Goal: Information Seeking & Learning: Learn about a topic

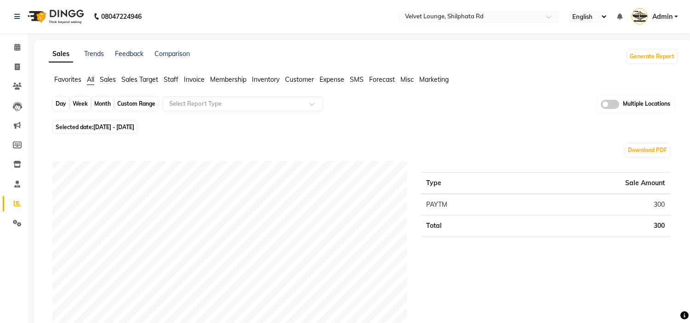
click at [103, 100] on div "Month" at bounding box center [102, 103] width 21 height 13
select select "9"
select select "2025"
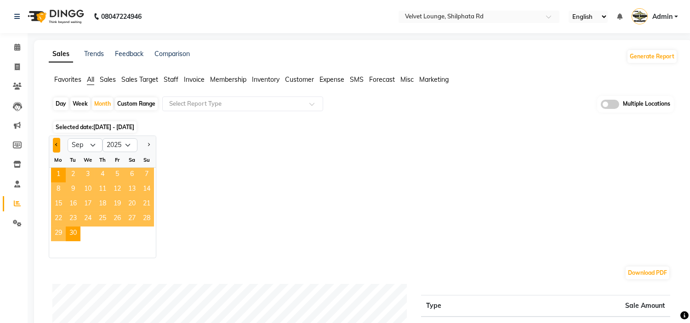
click at [54, 144] on button "Previous month" at bounding box center [56, 145] width 7 height 15
select select "8"
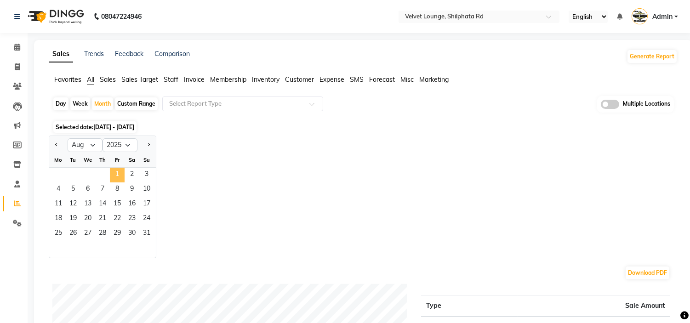
click at [111, 171] on span "1" at bounding box center [117, 175] width 15 height 15
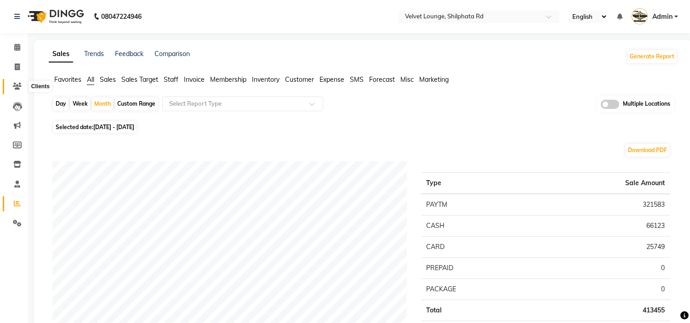
click at [19, 83] on icon at bounding box center [17, 86] width 9 height 7
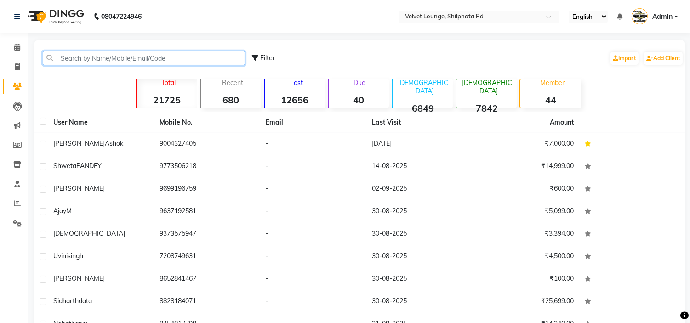
click at [85, 62] on input "text" at bounding box center [144, 58] width 202 height 14
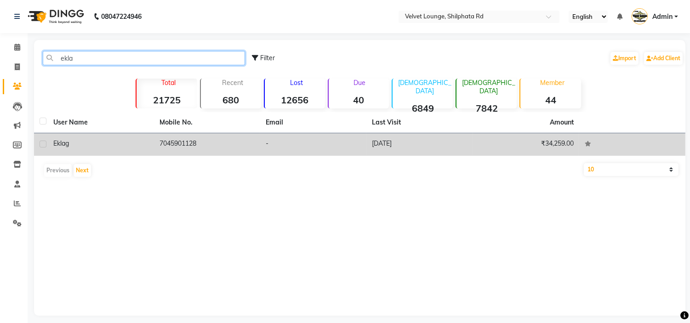
type input "ekla"
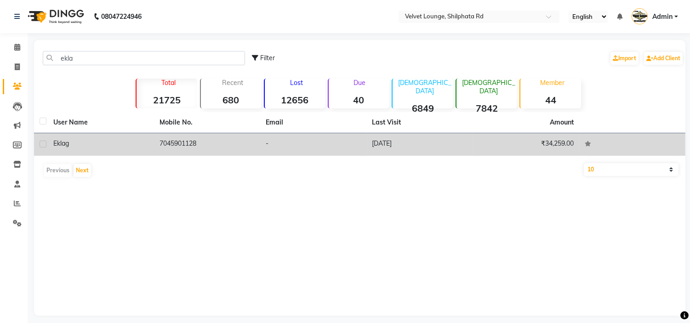
click at [137, 136] on td "eklag" at bounding box center [101, 144] width 106 height 23
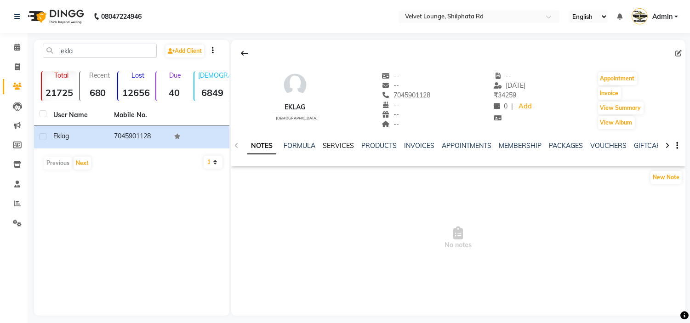
click at [347, 145] on link "SERVICES" at bounding box center [338, 146] width 31 height 8
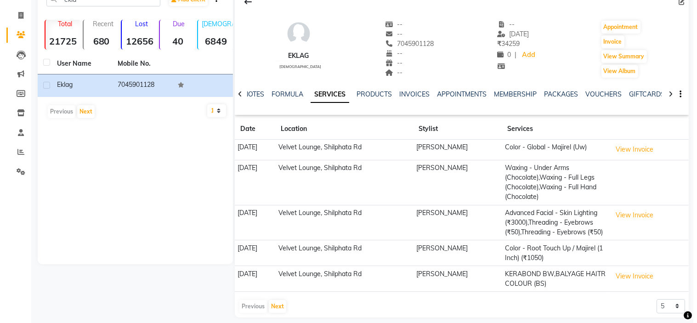
scroll to position [69, 0]
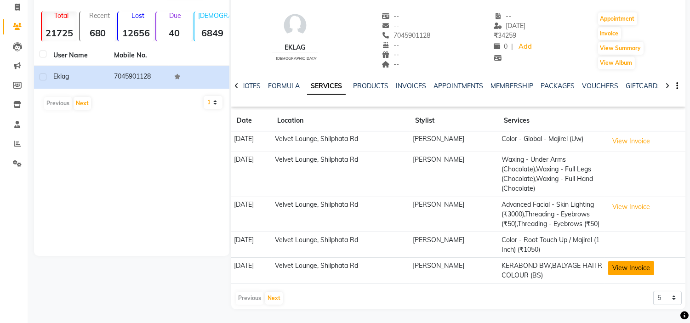
click at [619, 264] on button "View Invoice" at bounding box center [631, 268] width 46 height 14
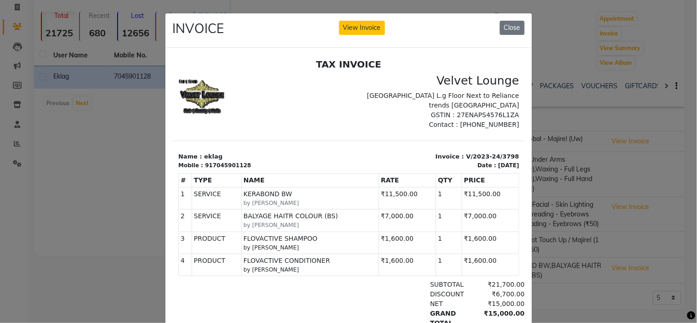
scroll to position [0, 0]
click at [360, 31] on button "View Invoice" at bounding box center [362, 28] width 46 height 14
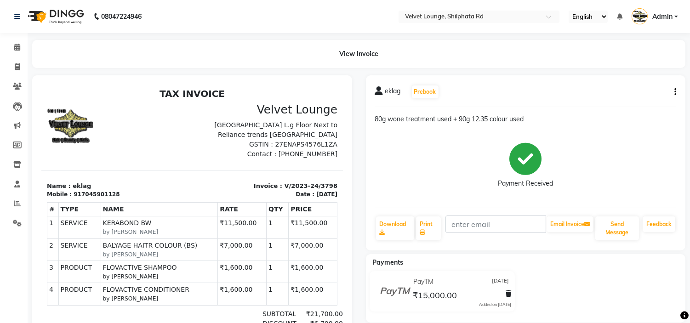
click at [673, 90] on button "button" at bounding box center [674, 92] width 6 height 10
click at [614, 102] on div "Edit Invoice" at bounding box center [629, 103] width 63 height 11
select select "service"
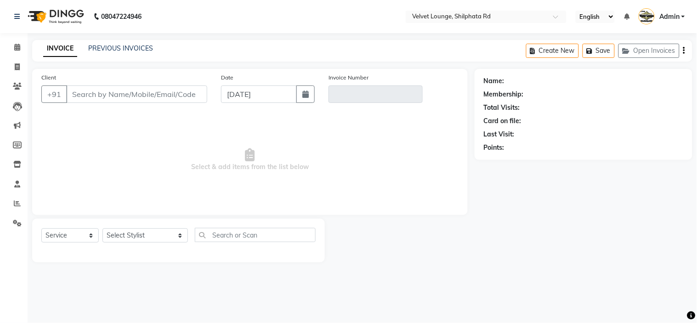
type input "7045901128"
type input "V/2023-24/3798"
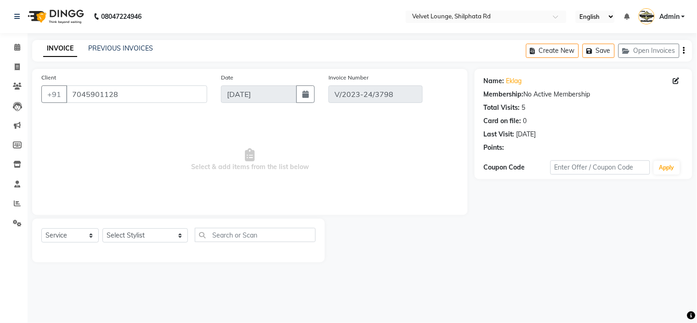
type input "09-10-2023"
select select "select"
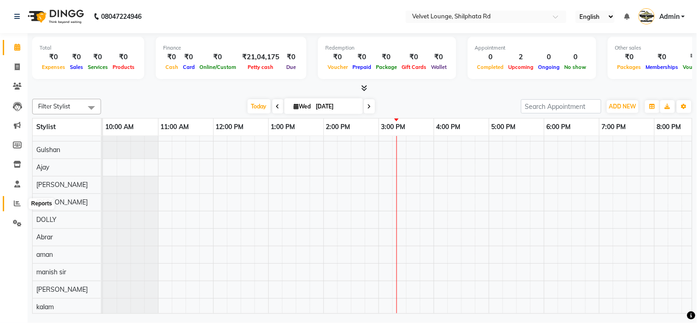
click at [17, 200] on icon at bounding box center [17, 203] width 7 height 7
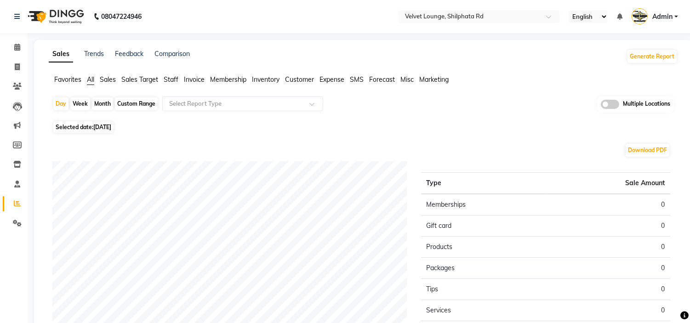
click at [104, 105] on div "Month" at bounding box center [102, 103] width 21 height 13
select select "9"
select select "2025"
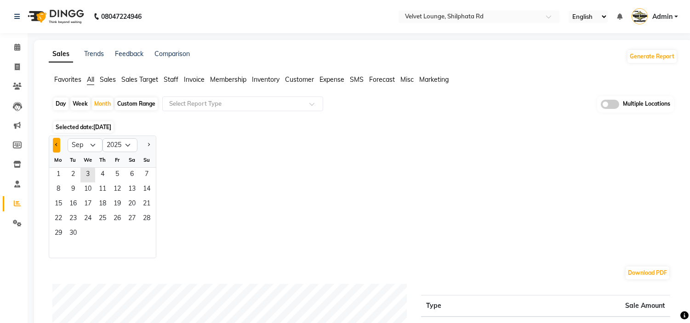
click at [56, 146] on button "Previous month" at bounding box center [56, 145] width 7 height 15
select select "8"
click at [120, 178] on span "1" at bounding box center [117, 175] width 15 height 15
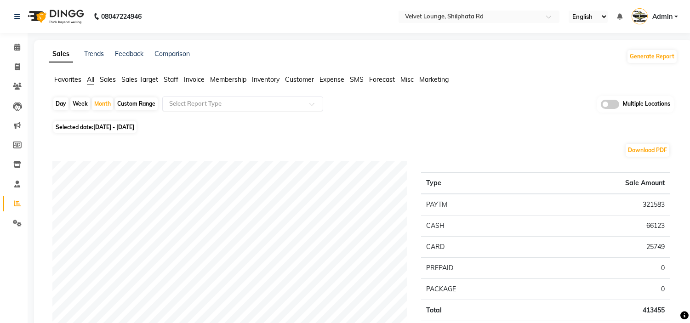
click at [242, 102] on input "text" at bounding box center [233, 103] width 132 height 9
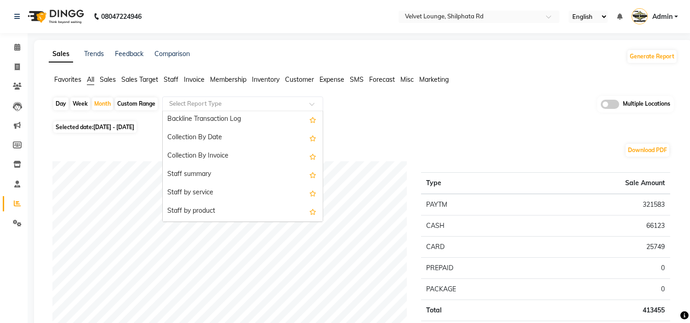
scroll to position [286, 0]
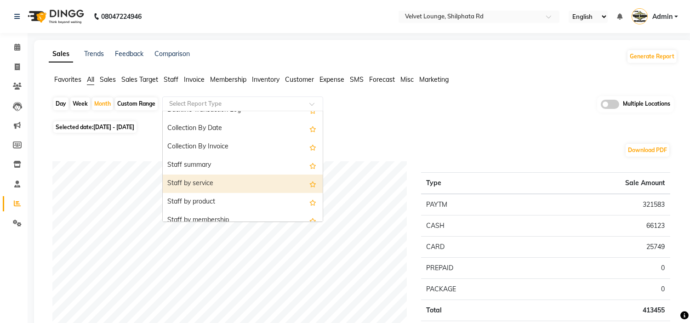
click at [238, 180] on div "Staff by service" at bounding box center [243, 184] width 160 height 18
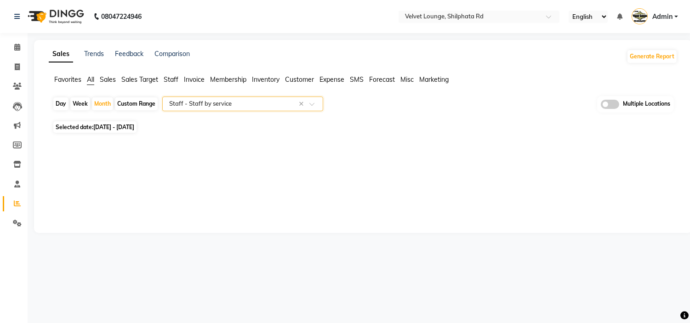
select select "full_report"
select select "pdf"
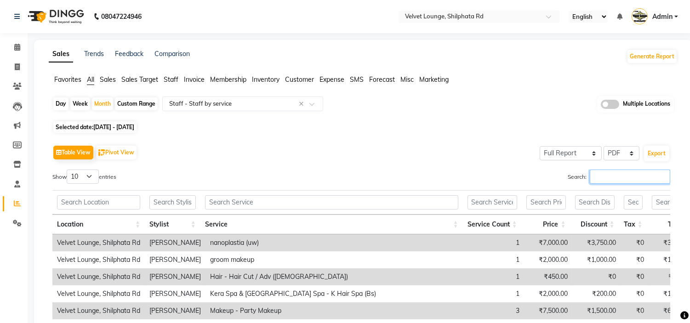
click at [603, 182] on input "Search:" at bounding box center [630, 177] width 80 height 14
click at [636, 176] on input "Search:" at bounding box center [630, 177] width 80 height 14
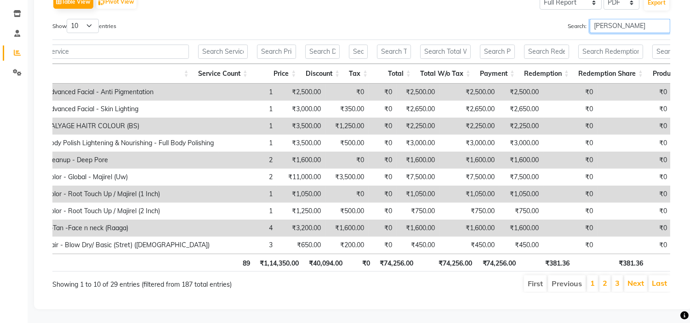
scroll to position [0, 163]
type input "[PERSON_NAME]"
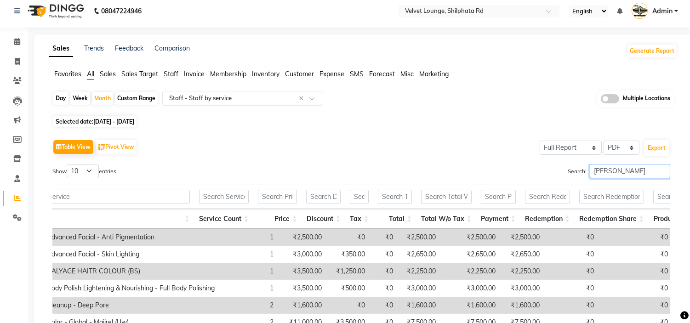
scroll to position [0, 0]
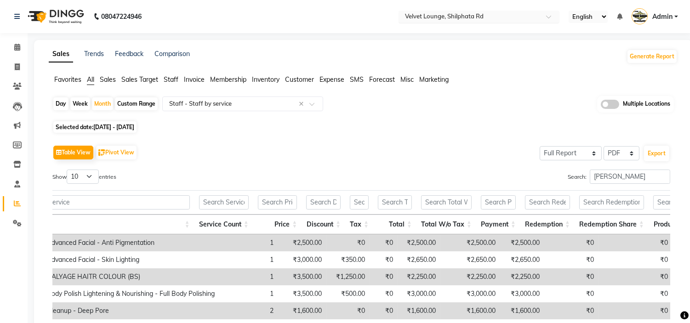
click at [485, 11] on div "Select Location × Velvet Lounge, Shilphata Rd" at bounding box center [479, 17] width 161 height 12
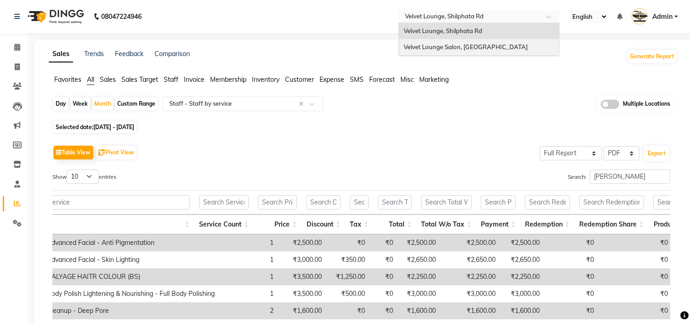
click at [477, 47] on span "Velvet Lounge Salon, [GEOGRAPHIC_DATA]" at bounding box center [466, 46] width 124 height 7
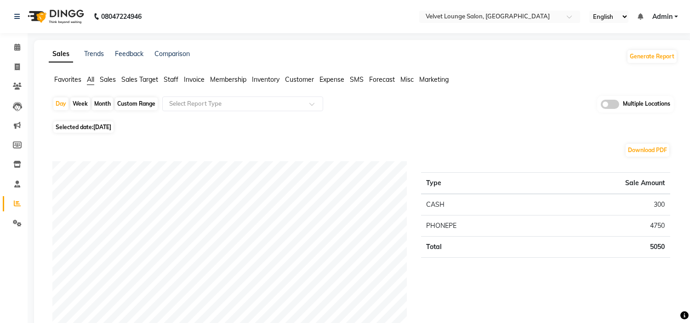
click at [105, 102] on div "Month" at bounding box center [102, 103] width 21 height 13
select select "9"
select select "2025"
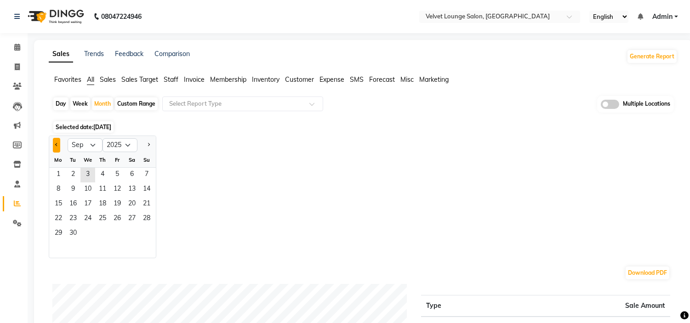
click at [58, 143] on button "Previous month" at bounding box center [56, 145] width 7 height 15
select select "8"
click at [122, 176] on span "1" at bounding box center [117, 175] width 15 height 15
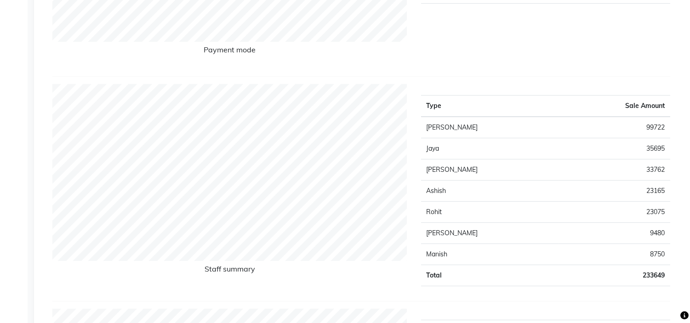
scroll to position [309, 0]
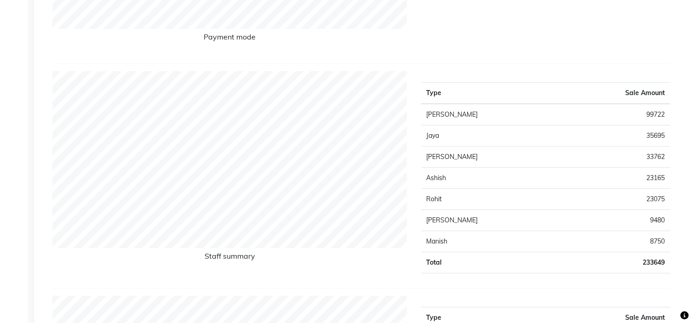
click at [508, 146] on td "Aman Shah" at bounding box center [490, 156] width 138 height 21
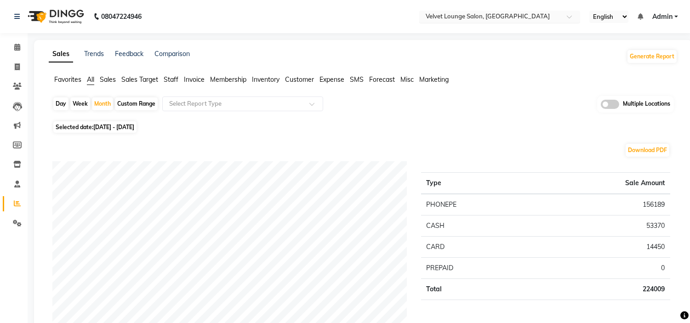
click at [508, 12] on div "× Velvet Lounge Salon, Shiv Mandir Road" at bounding box center [488, 16] width 124 height 9
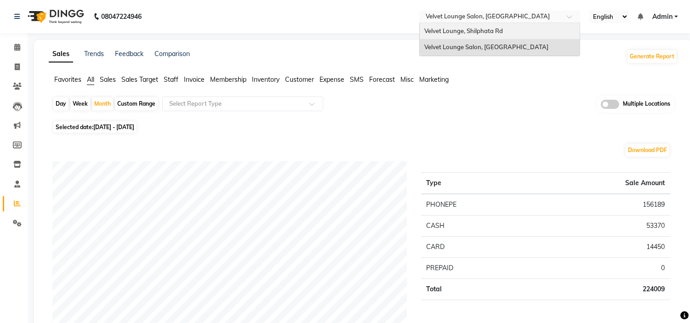
click at [493, 30] on span "Velvet Lounge, Shilphata Rd" at bounding box center [463, 30] width 79 height 7
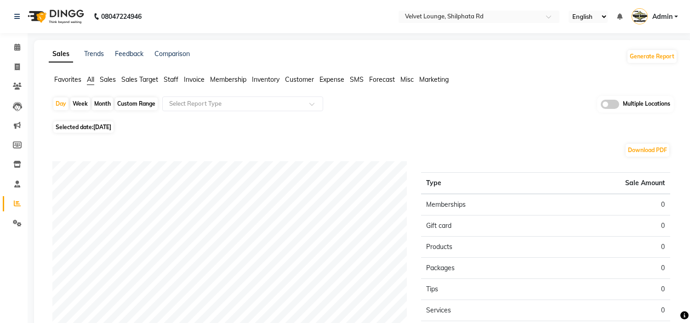
click at [99, 102] on div "Month" at bounding box center [102, 103] width 21 height 13
select select "9"
select select "2025"
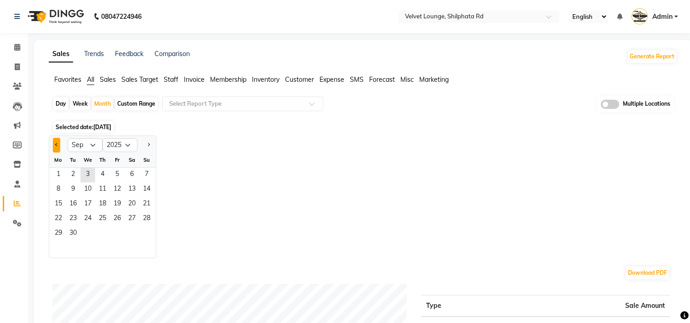
click at [56, 145] on span "Previous month" at bounding box center [56, 144] width 3 height 3
select select "8"
click at [117, 171] on span "1" at bounding box center [117, 175] width 15 height 15
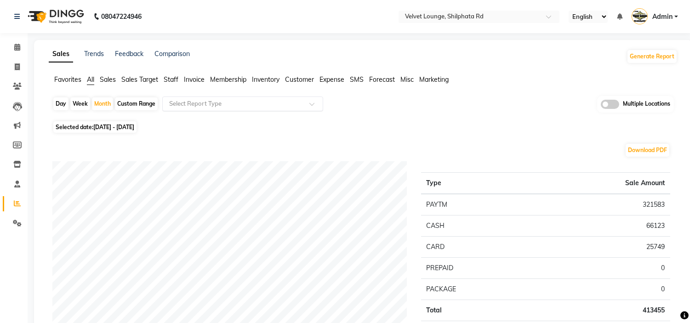
click at [208, 104] on input "text" at bounding box center [233, 103] width 132 height 9
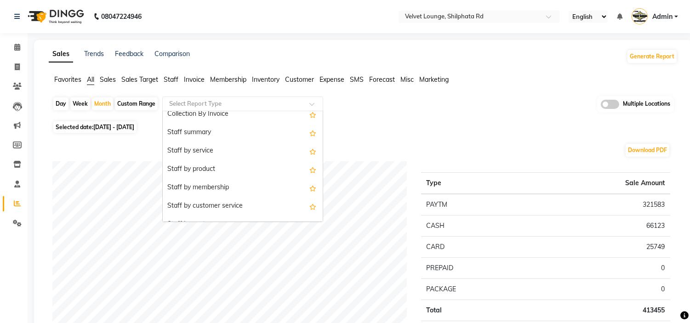
scroll to position [327, 0]
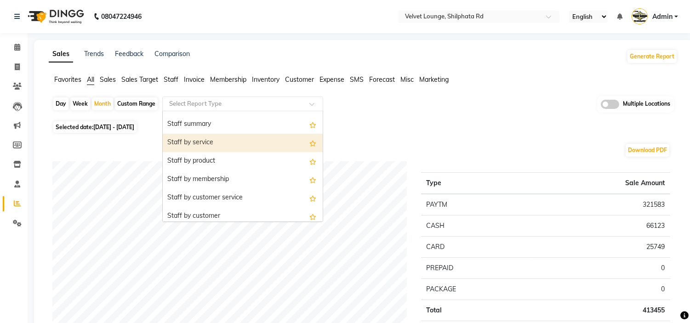
click at [237, 141] on div "Staff by service" at bounding box center [243, 143] width 160 height 18
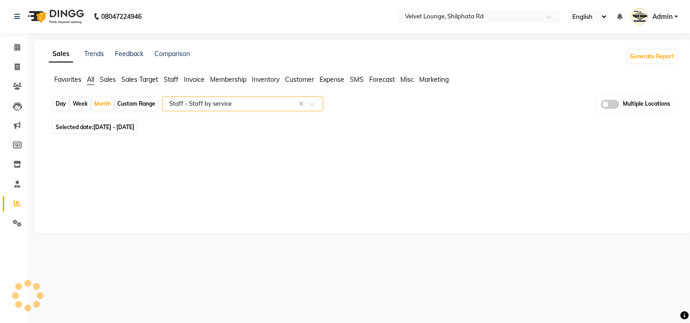
select select "full_report"
select select "pdf"
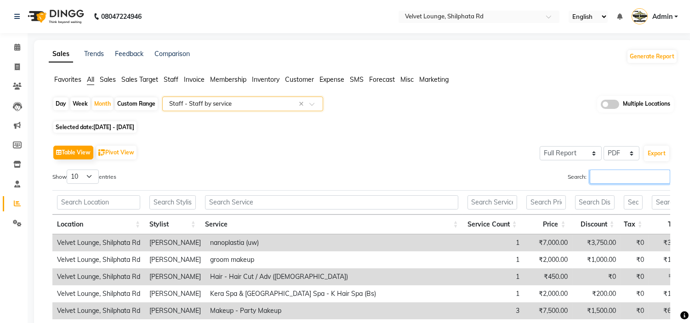
click at [604, 175] on input "Search:" at bounding box center [630, 177] width 80 height 14
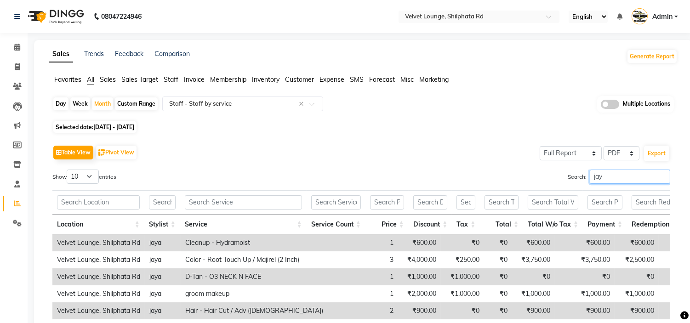
type input "jaya"
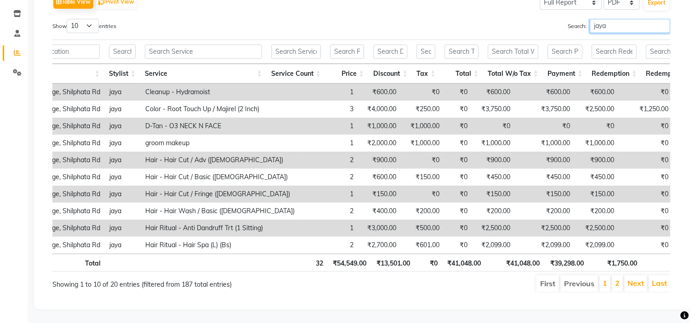
scroll to position [0, 0]
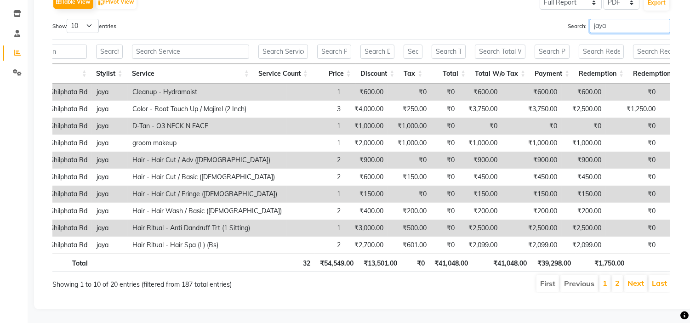
click at [661, 19] on input "jaya" at bounding box center [630, 26] width 80 height 14
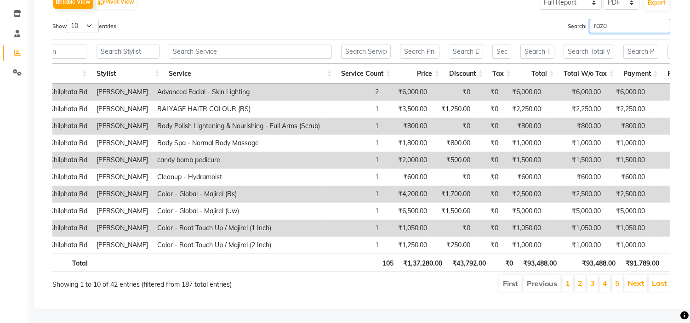
type input "razak"
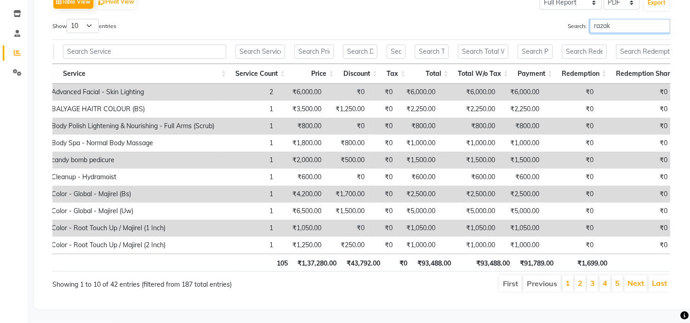
scroll to position [0, 158]
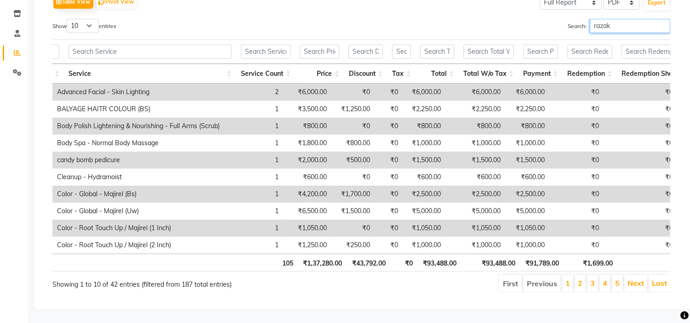
click at [662, 19] on input "razak" at bounding box center [630, 26] width 80 height 14
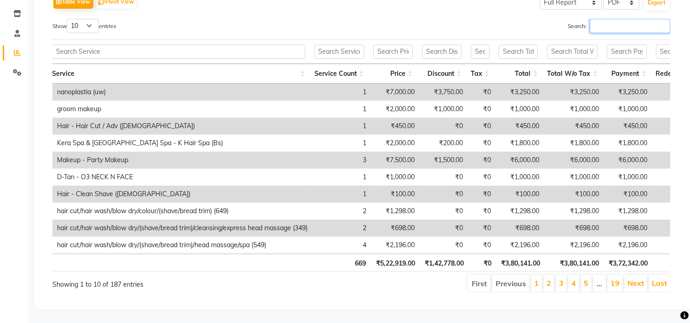
click at [662, 19] on input "Search:" at bounding box center [630, 26] width 80 height 14
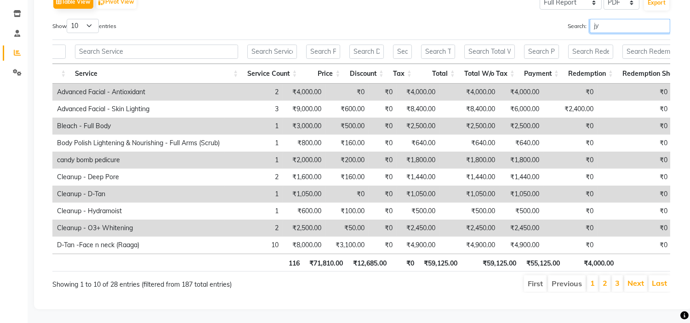
type input "j"
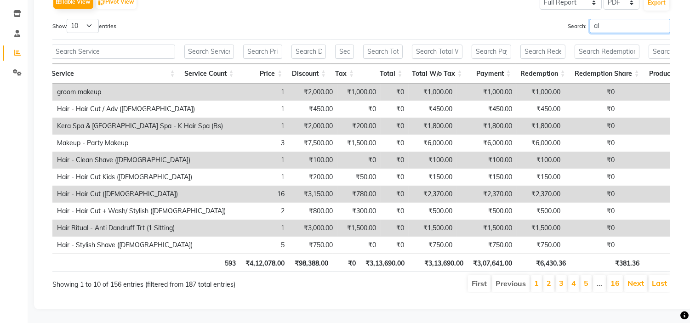
type input "a"
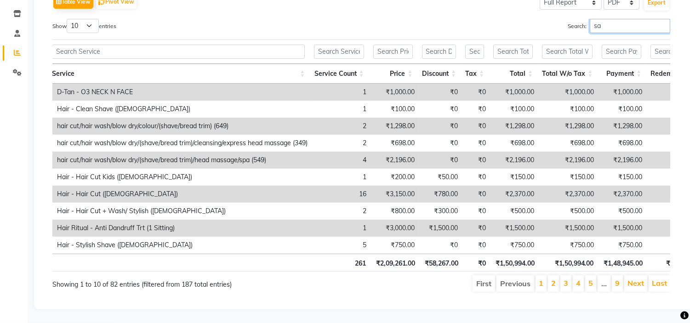
type input "s"
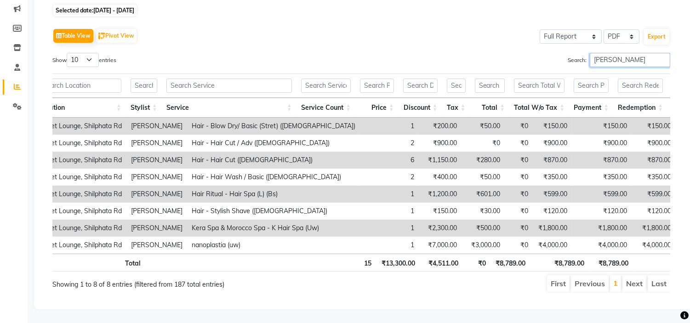
scroll to position [0, 19]
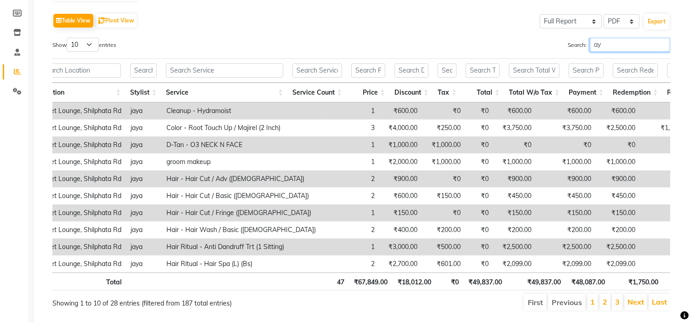
type input "a"
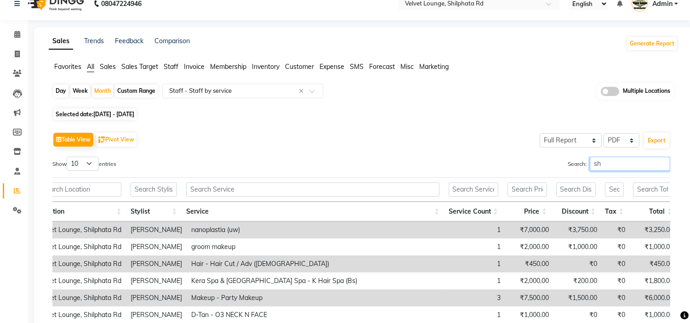
scroll to position [132, 0]
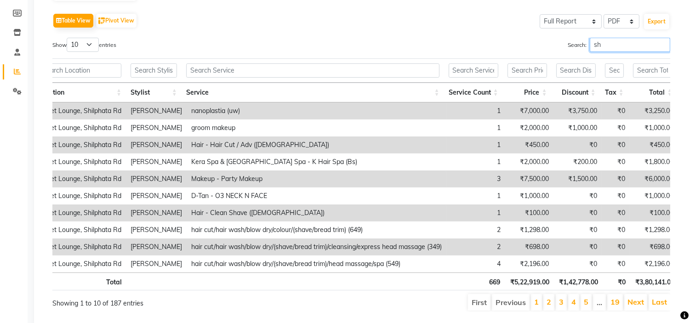
type input "s"
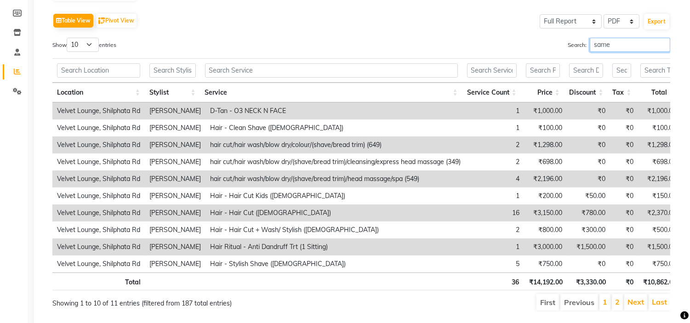
scroll to position [0, 0]
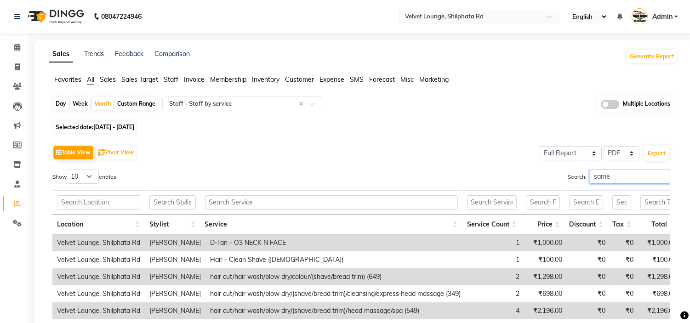
type input "same"
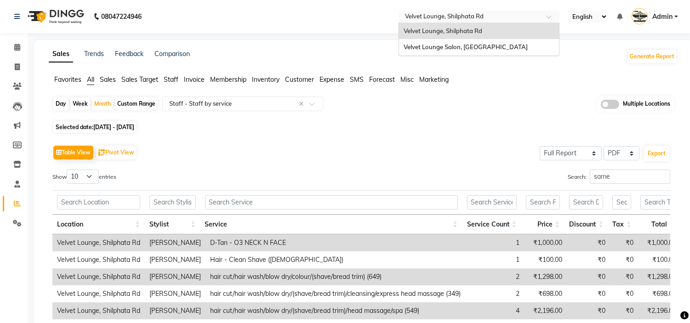
click at [505, 14] on input "text" at bounding box center [469, 17] width 133 height 9
click at [502, 47] on span "Velvet Lounge Salon, Shiv Mandir Road" at bounding box center [466, 46] width 124 height 7
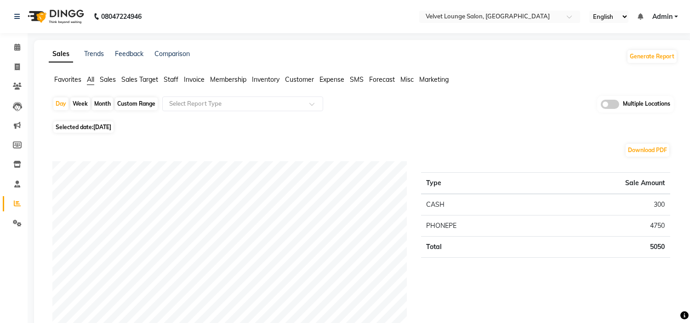
click at [104, 104] on div "Month" at bounding box center [102, 103] width 21 height 13
select select "9"
select select "2025"
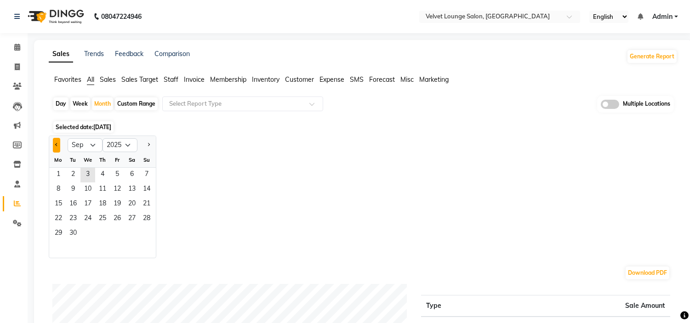
click at [58, 145] on button "Previous month" at bounding box center [56, 145] width 7 height 15
select select "8"
click at [120, 176] on span "1" at bounding box center [117, 175] width 15 height 15
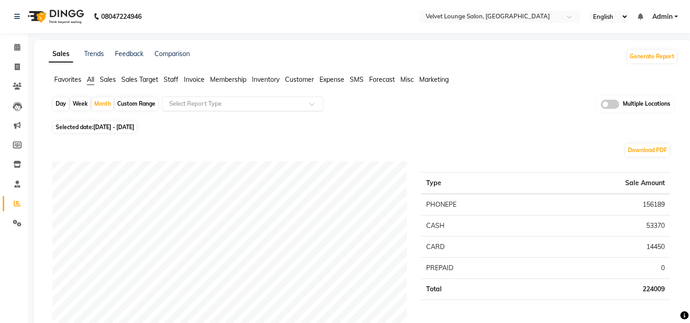
click at [239, 101] on input "text" at bounding box center [233, 103] width 132 height 9
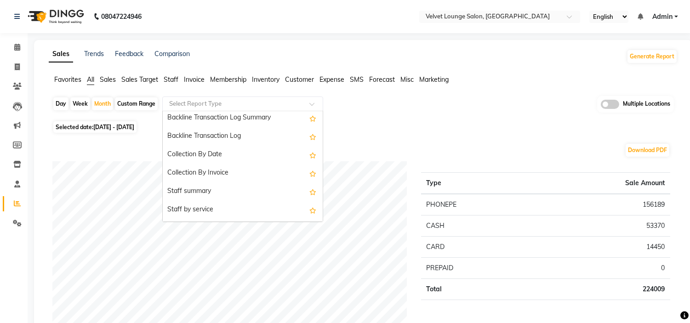
scroll to position [265, 0]
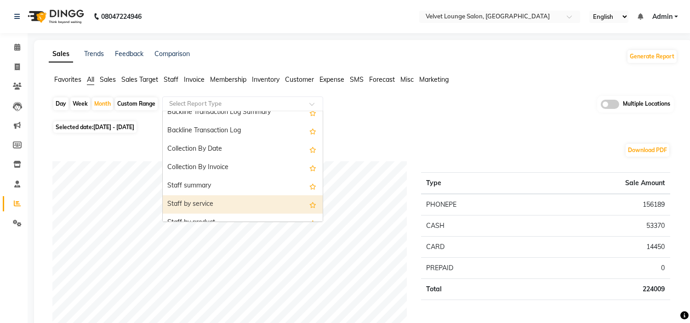
click at [233, 203] on div "Staff by service" at bounding box center [243, 204] width 160 height 18
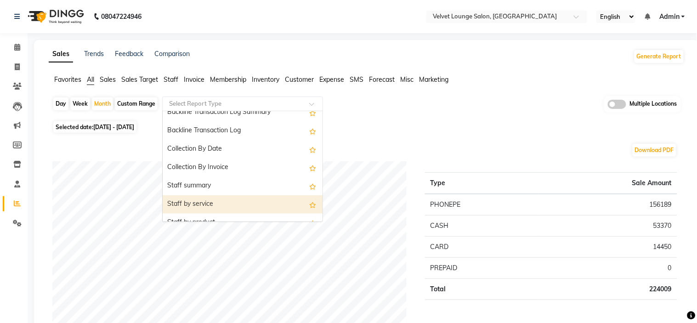
select select "filtered_report"
select select "pdf"
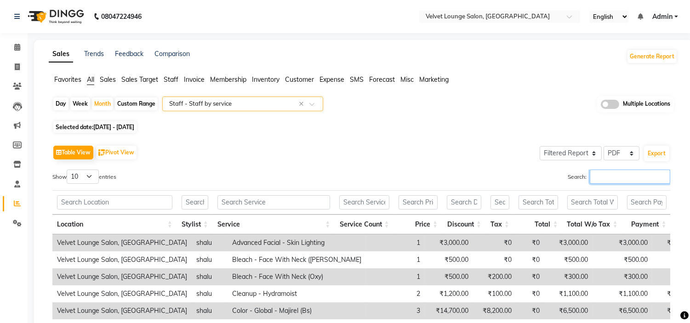
click at [621, 171] on input "Search:" at bounding box center [630, 177] width 80 height 14
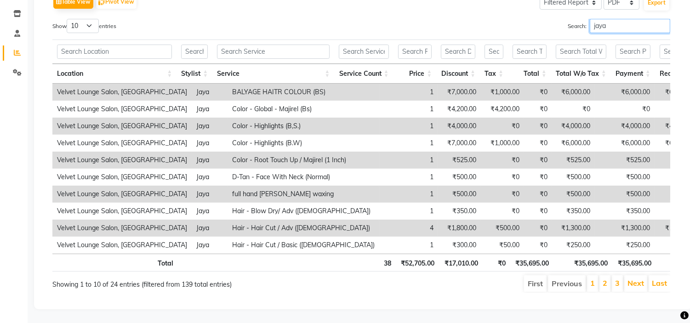
scroll to position [0, 23]
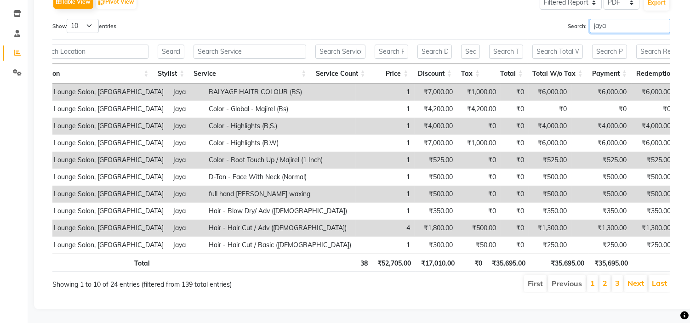
click at [513, 243] on div "Location Stylist Service Service Count Price Discount Tax Total Total W/o Tax P…" at bounding box center [361, 169] width 618 height 170
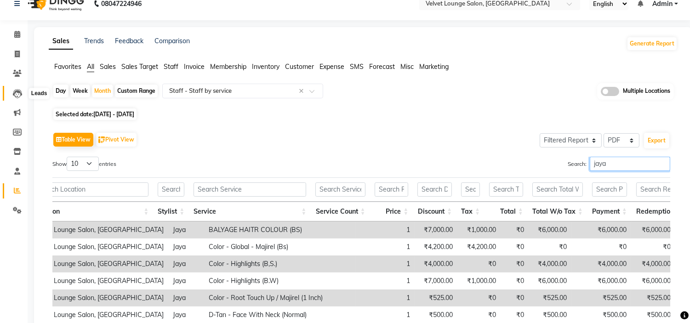
type input "jaya"
drag, startPoint x: 13, startPoint y: 97, endPoint x: 13, endPoint y: 106, distance: 8.7
click at [13, 97] on icon at bounding box center [17, 93] width 9 height 9
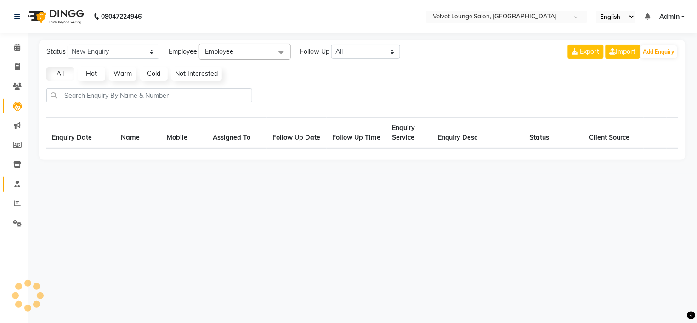
select select "10"
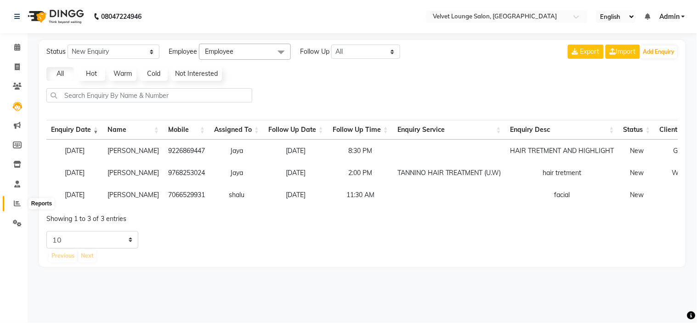
click at [16, 203] on icon at bounding box center [17, 203] width 7 height 7
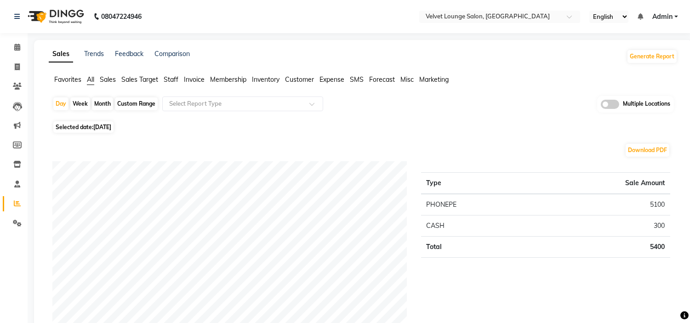
click at [104, 102] on div "Month" at bounding box center [102, 103] width 21 height 13
select select "9"
select select "2025"
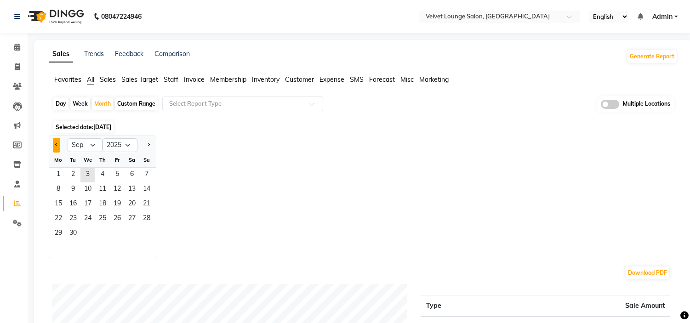
click at [59, 145] on button "Previous month" at bounding box center [56, 145] width 7 height 15
select select "8"
click at [118, 177] on span "1" at bounding box center [117, 175] width 15 height 15
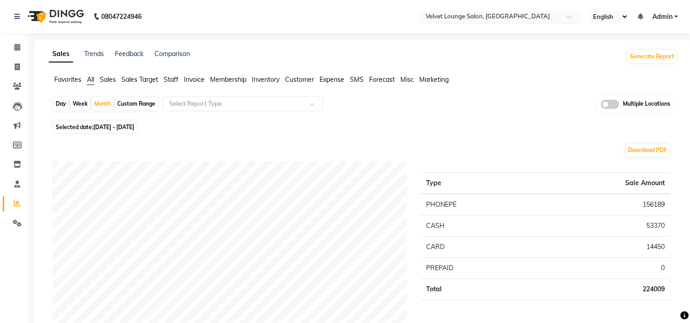
click at [519, 17] on input "text" at bounding box center [490, 17] width 133 height 9
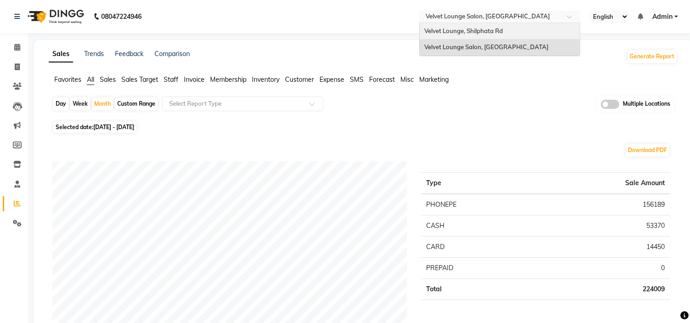
click at [467, 33] on span "Velvet Lounge, Shilphata Rd" at bounding box center [463, 30] width 79 height 7
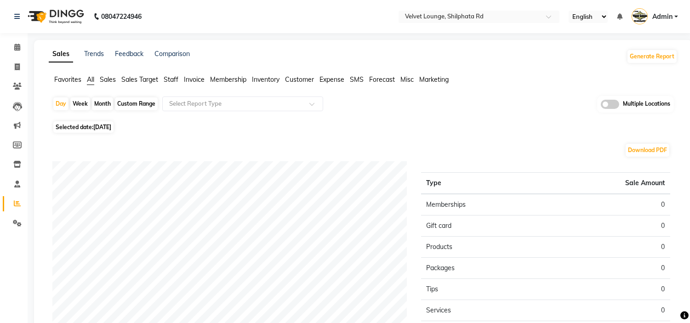
click at [109, 97] on div "Month" at bounding box center [102, 103] width 21 height 13
select select "9"
select select "2025"
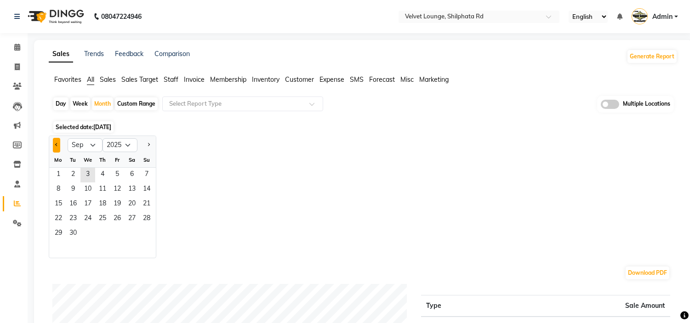
click at [57, 144] on span "Previous month" at bounding box center [56, 144] width 3 height 3
select select "5"
